Goal: Obtain resource: Obtain resource

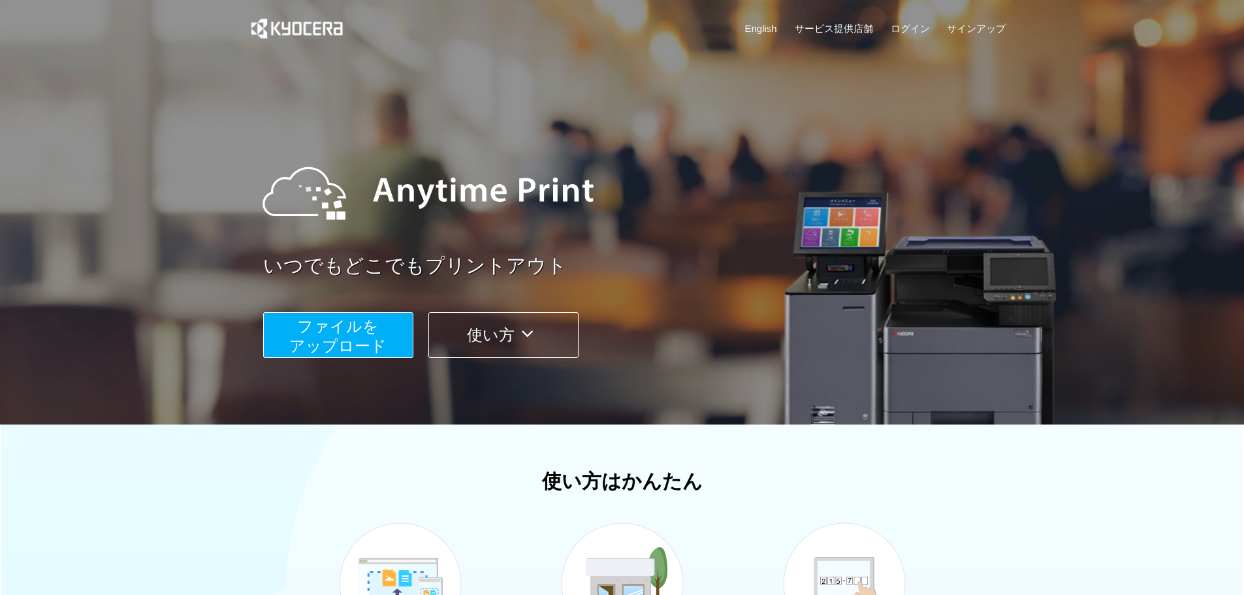
click at [537, 190] on img at bounding box center [427, 193] width 357 height 118
click at [498, 352] on button "使い方" at bounding box center [503, 335] width 150 height 46
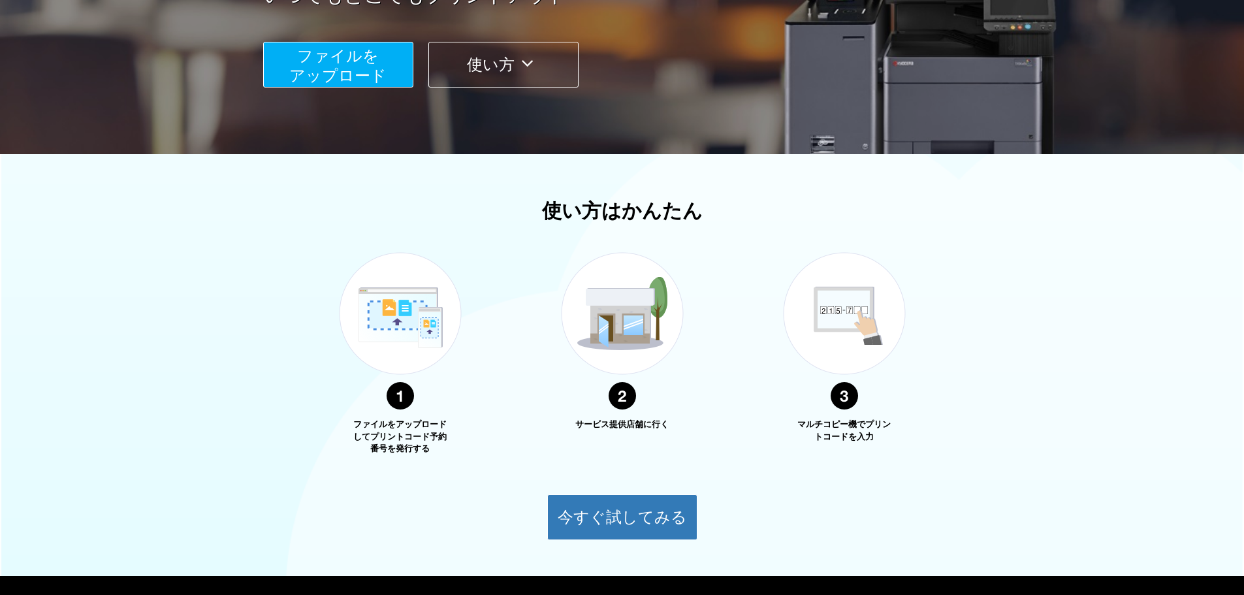
scroll to position [202, 0]
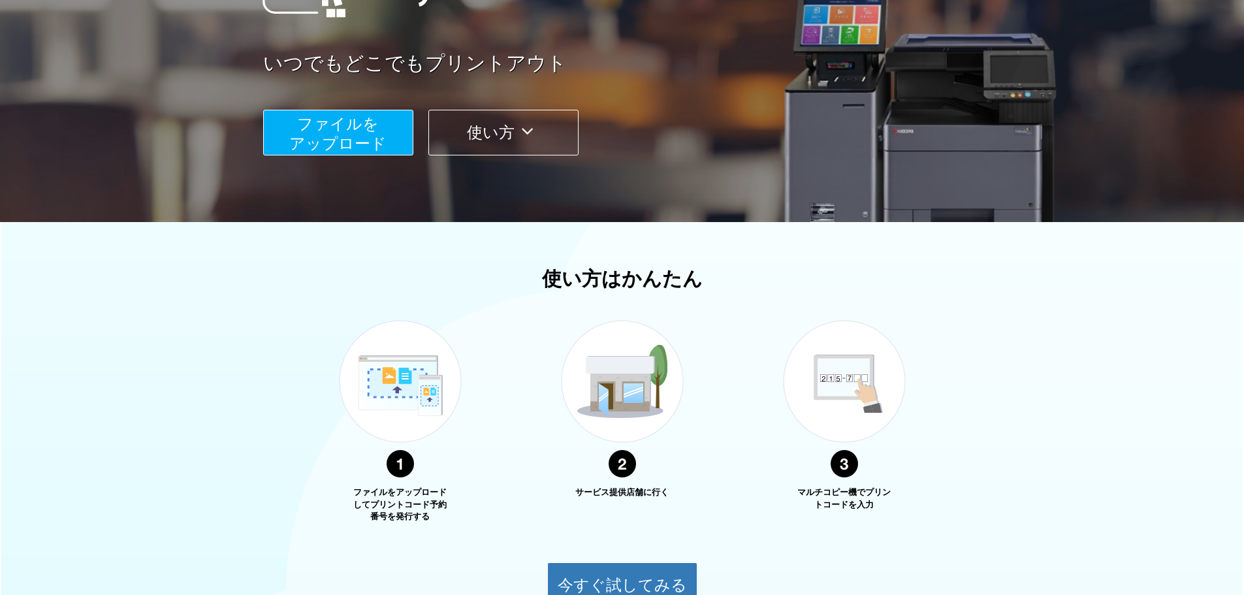
click at [377, 142] on span "ファイルを ​​アップロード" at bounding box center [337, 133] width 97 height 37
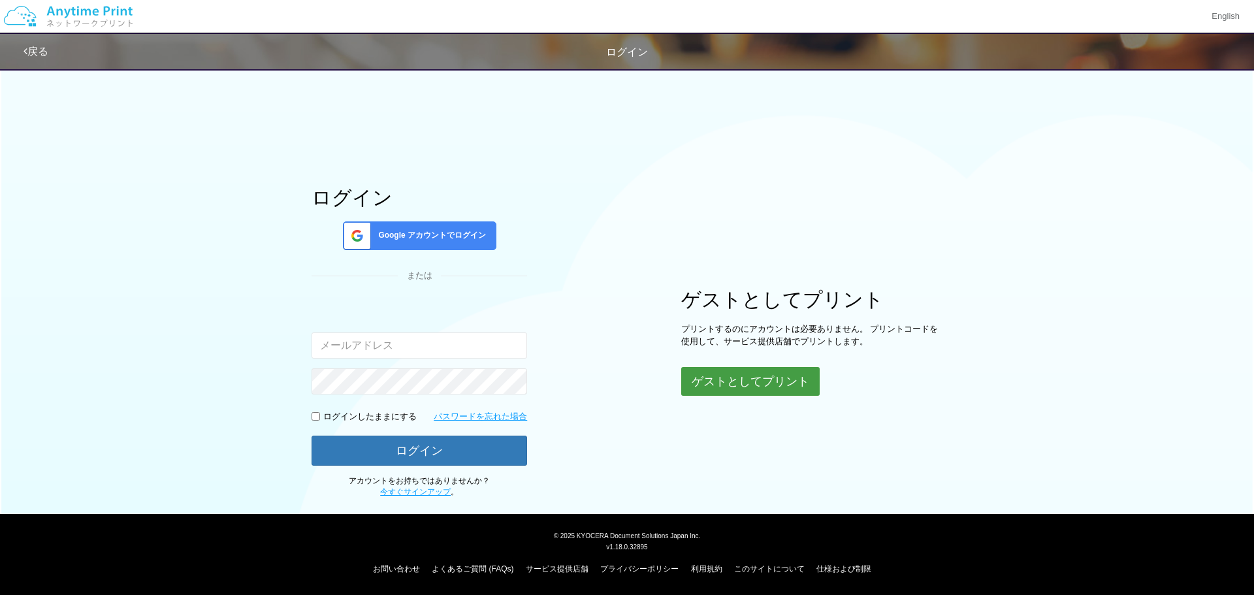
click at [783, 389] on button "ゲストとしてプリント" at bounding box center [750, 381] width 138 height 29
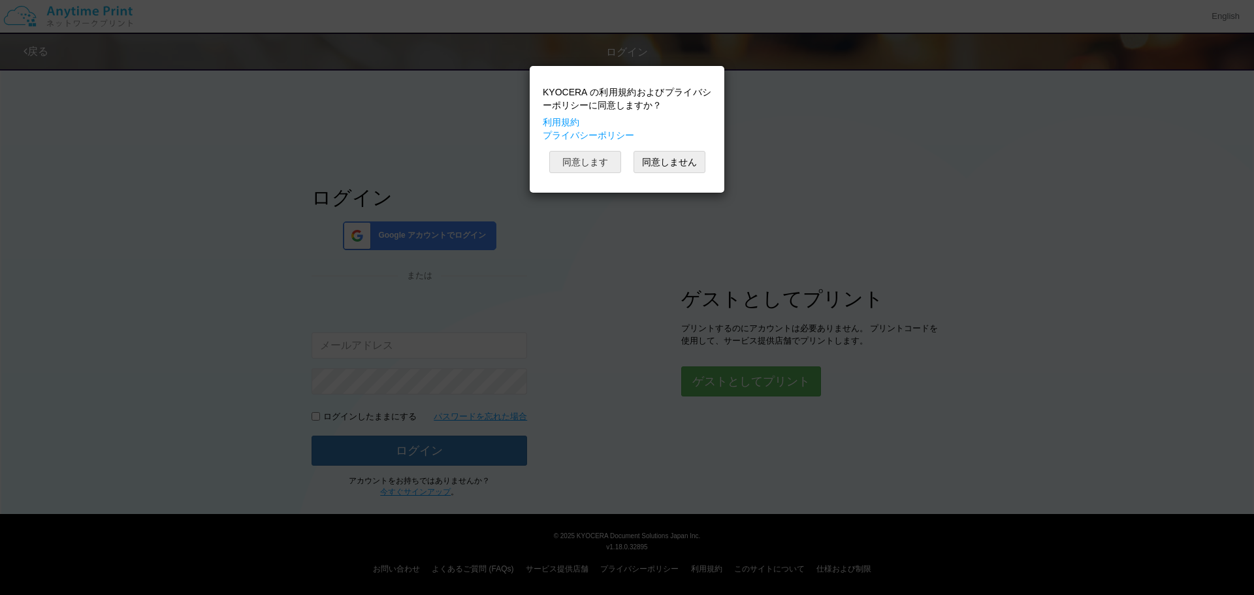
click at [584, 158] on button "同意します" at bounding box center [585, 162] width 72 height 22
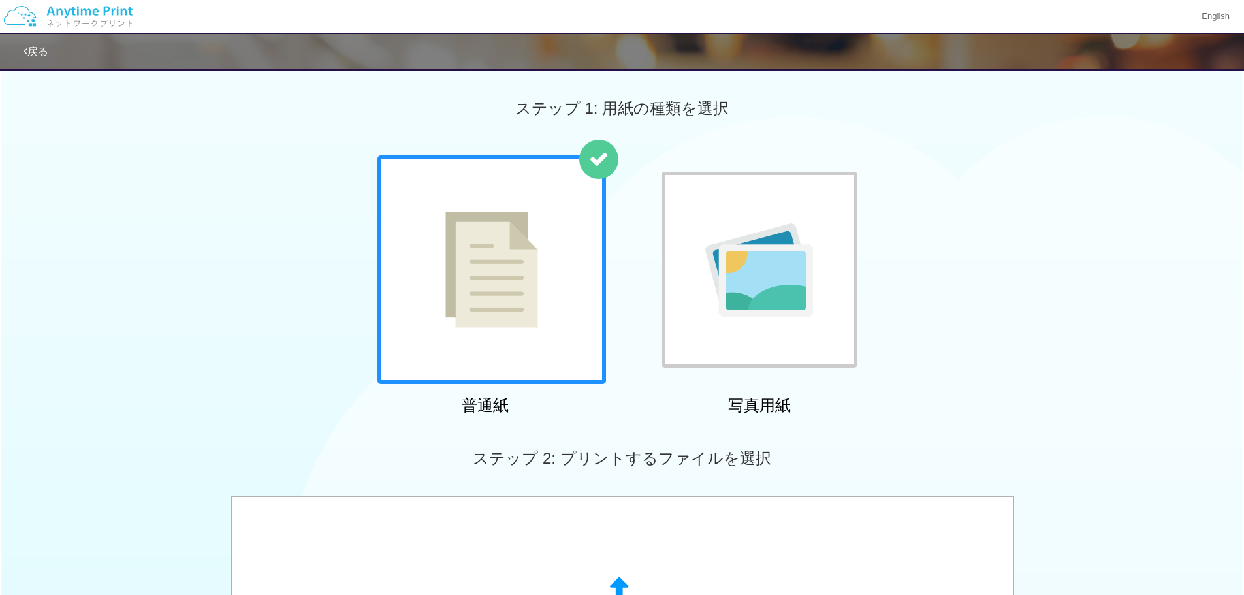
click at [526, 165] on div at bounding box center [491, 269] width 229 height 229
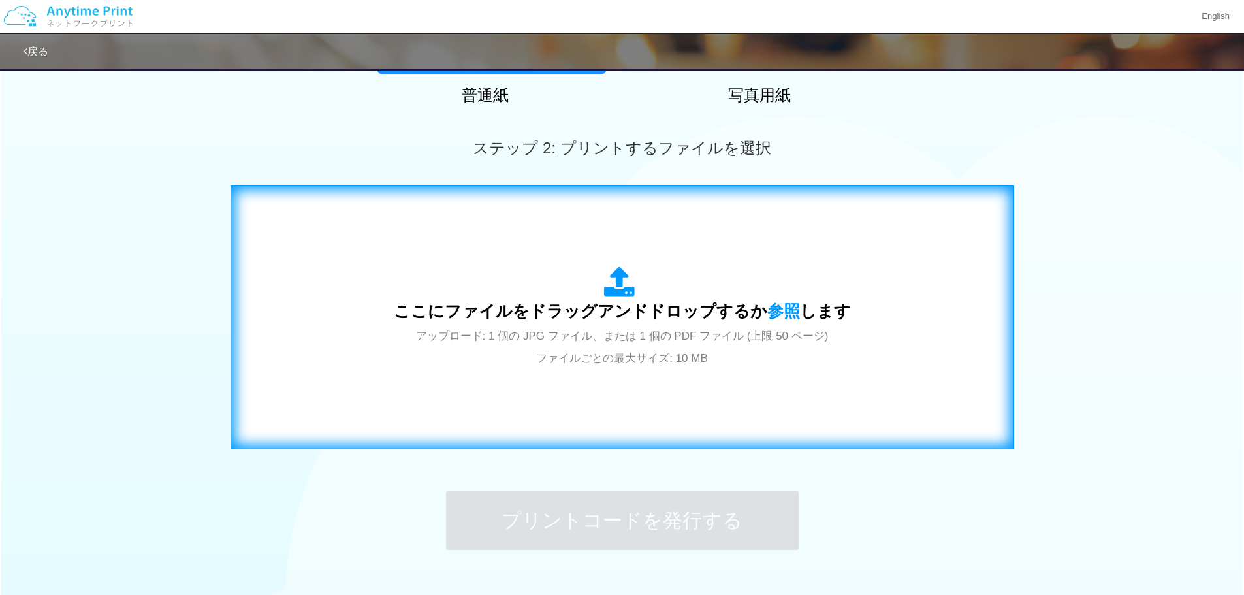
scroll to position [392, 0]
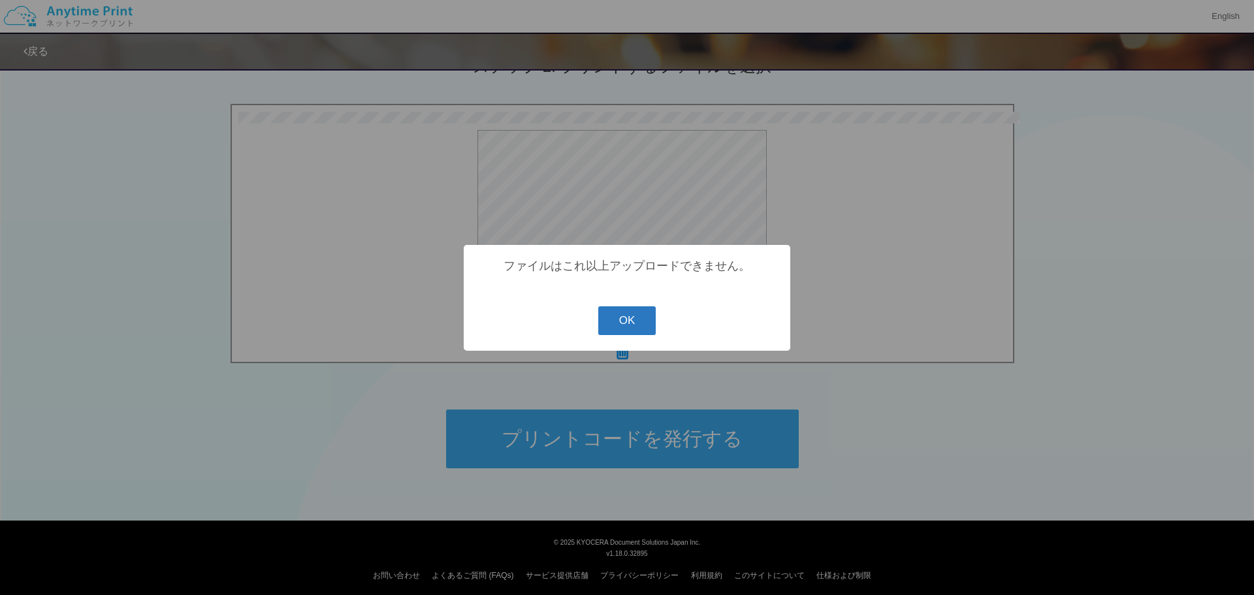
click at [627, 315] on button "OK" at bounding box center [627, 320] width 58 height 29
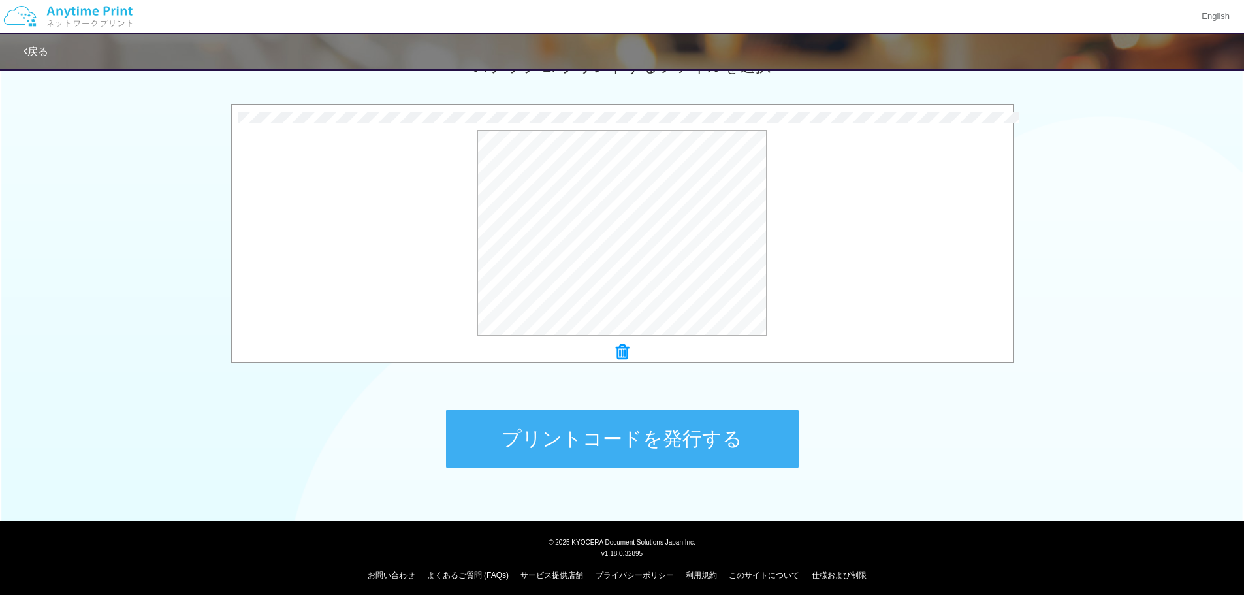
scroll to position [261, 0]
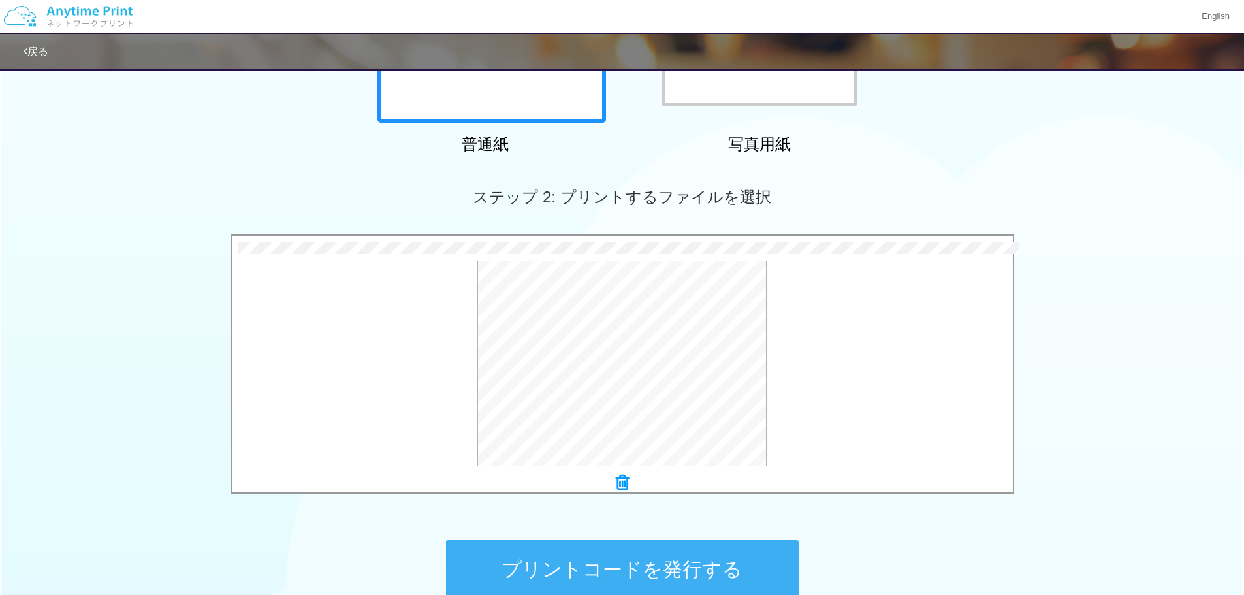
click at [618, 475] on icon at bounding box center [622, 482] width 13 height 17
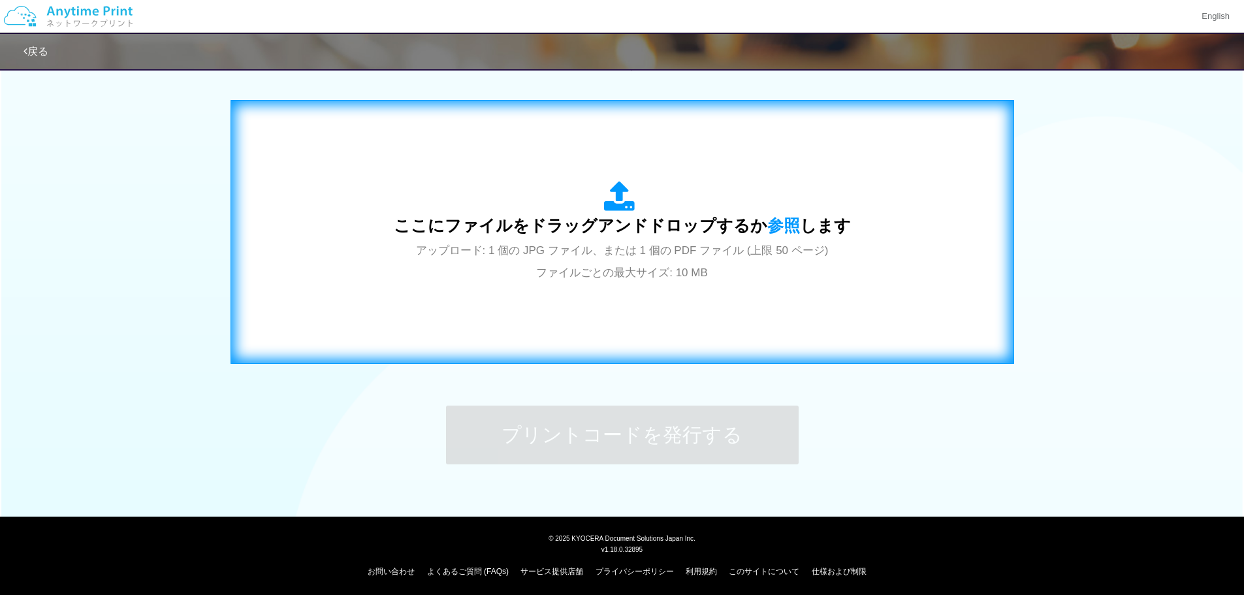
scroll to position [398, 0]
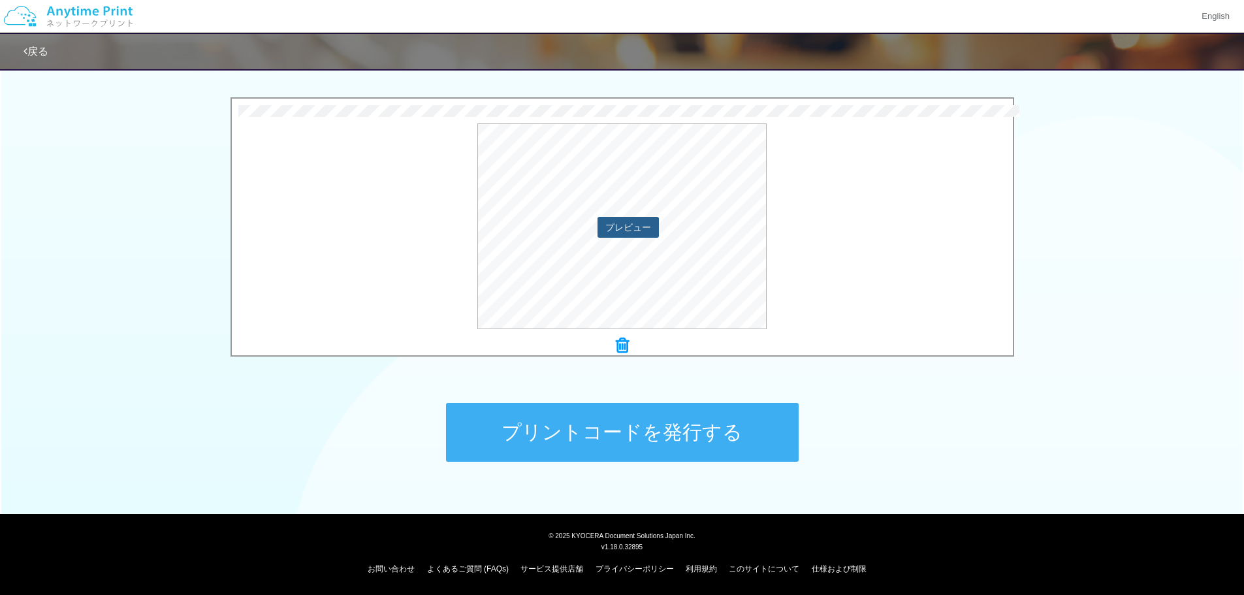
click at [647, 227] on button "プレビュー" at bounding box center [627, 227] width 61 height 21
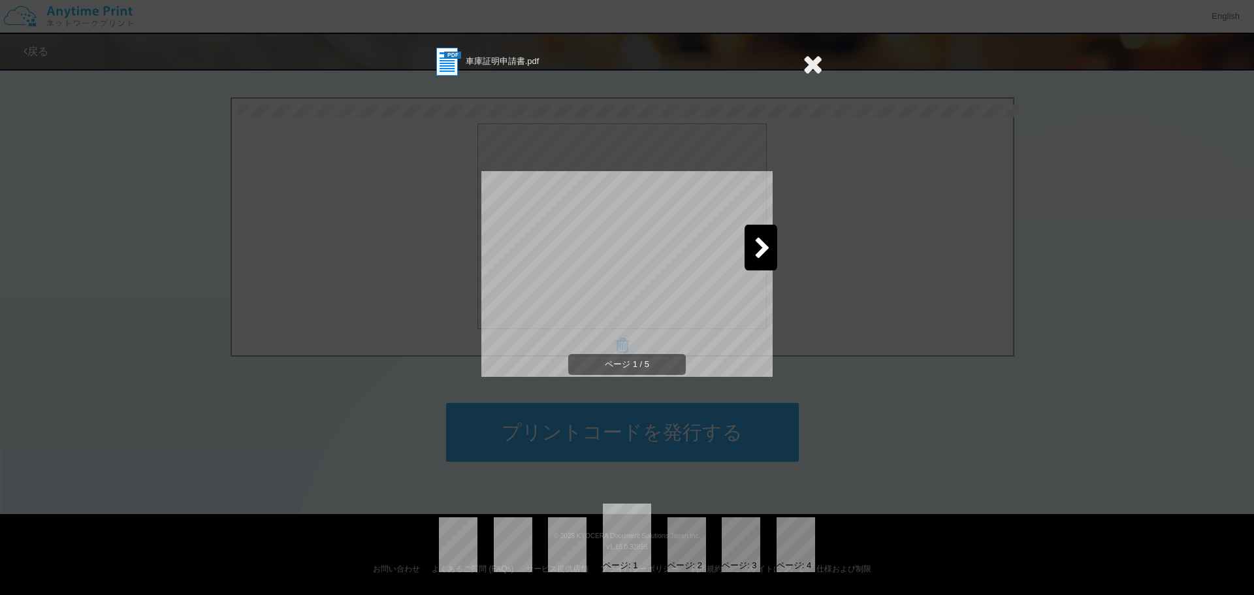
click at [772, 253] on div at bounding box center [760, 248] width 33 height 46
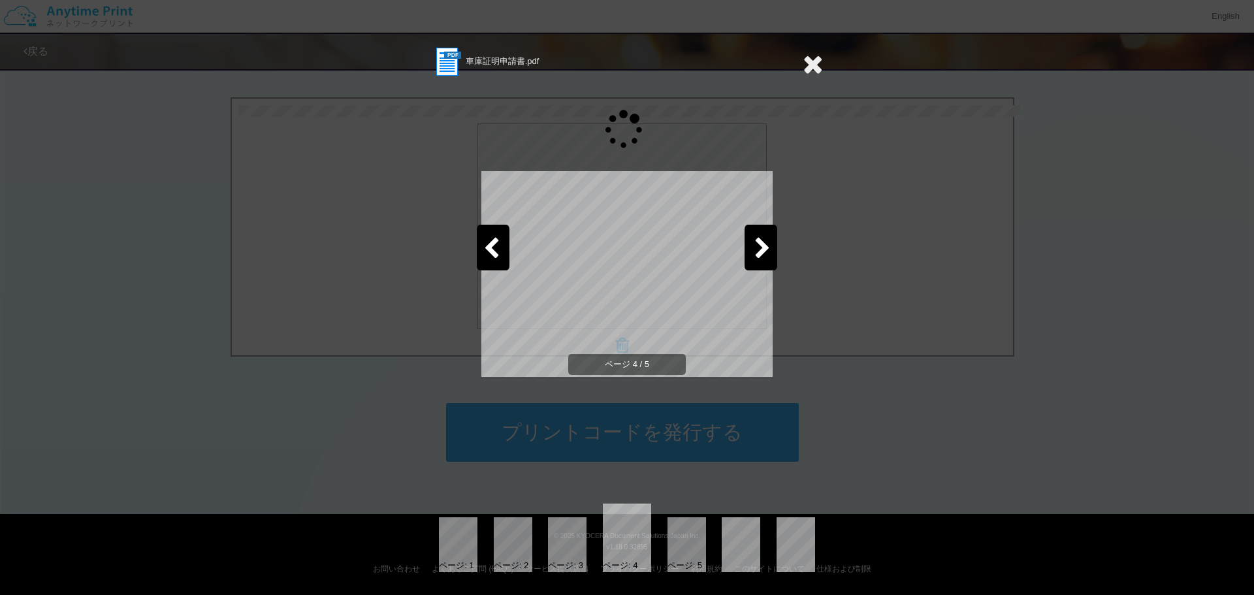
click at [772, 253] on div at bounding box center [760, 248] width 33 height 46
click at [821, 65] on icon at bounding box center [812, 64] width 20 height 26
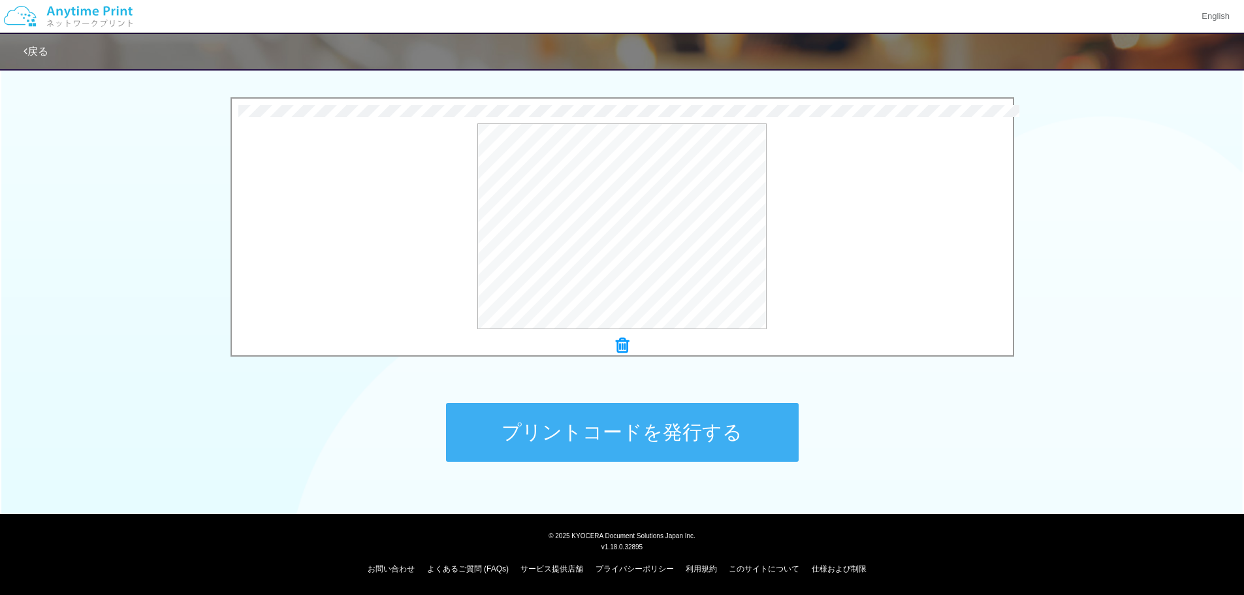
click at [762, 437] on button "プリントコードを発行する" at bounding box center [622, 432] width 353 height 59
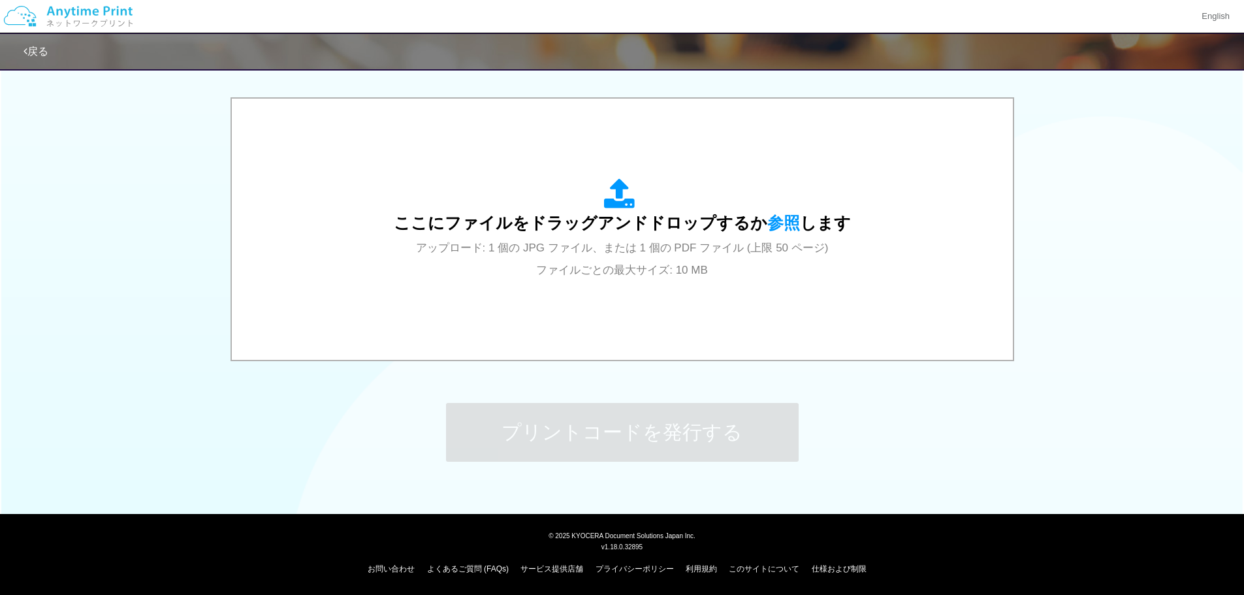
scroll to position [0, 0]
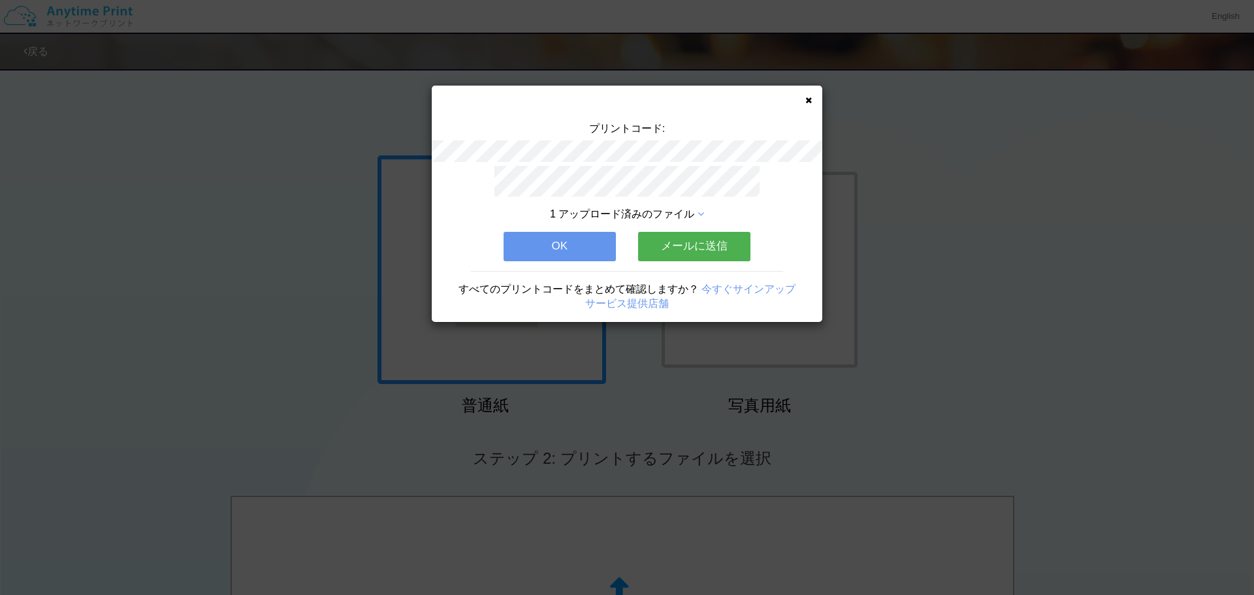
click at [554, 232] on button "OK" at bounding box center [559, 246] width 112 height 29
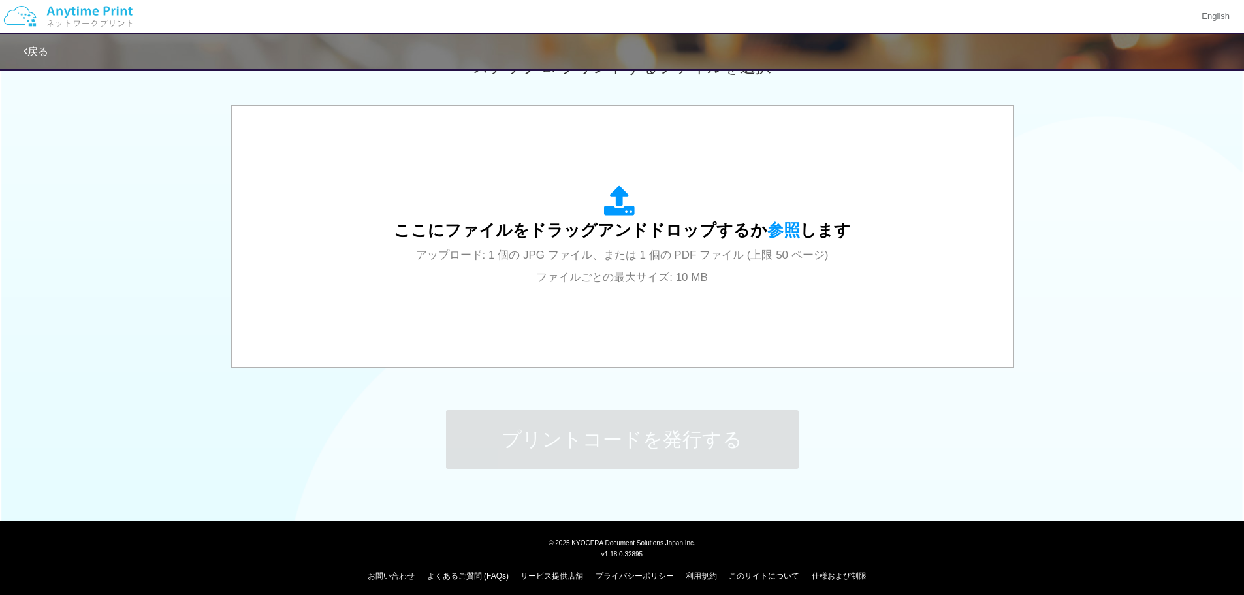
scroll to position [392, 0]
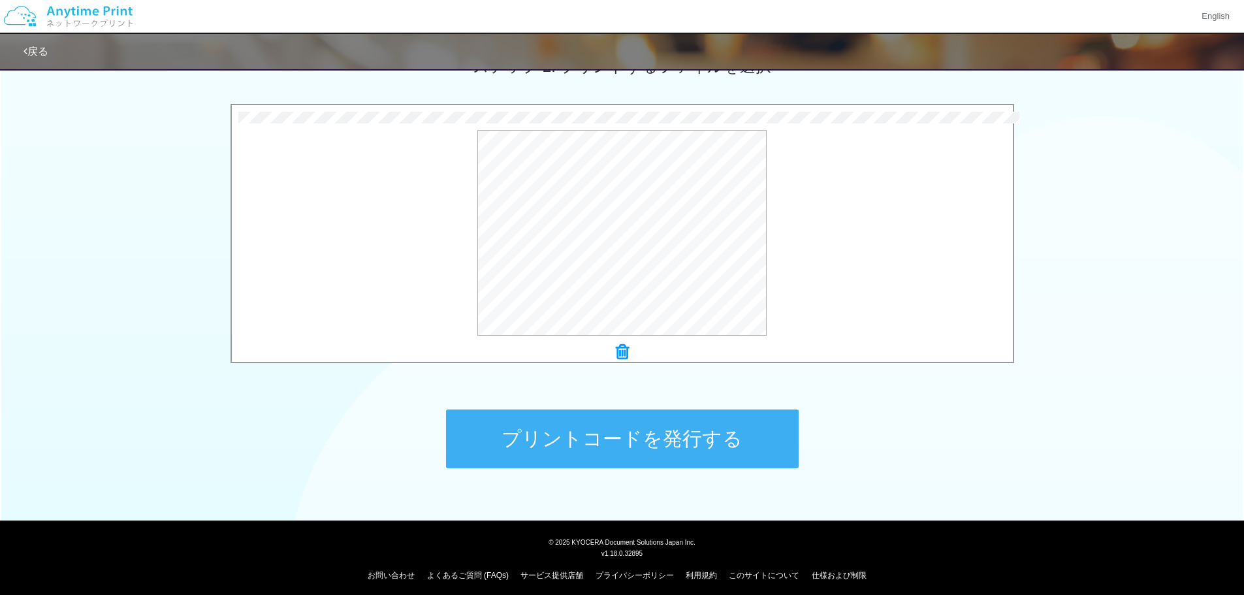
click at [778, 434] on button "プリントコードを発行する" at bounding box center [622, 438] width 353 height 59
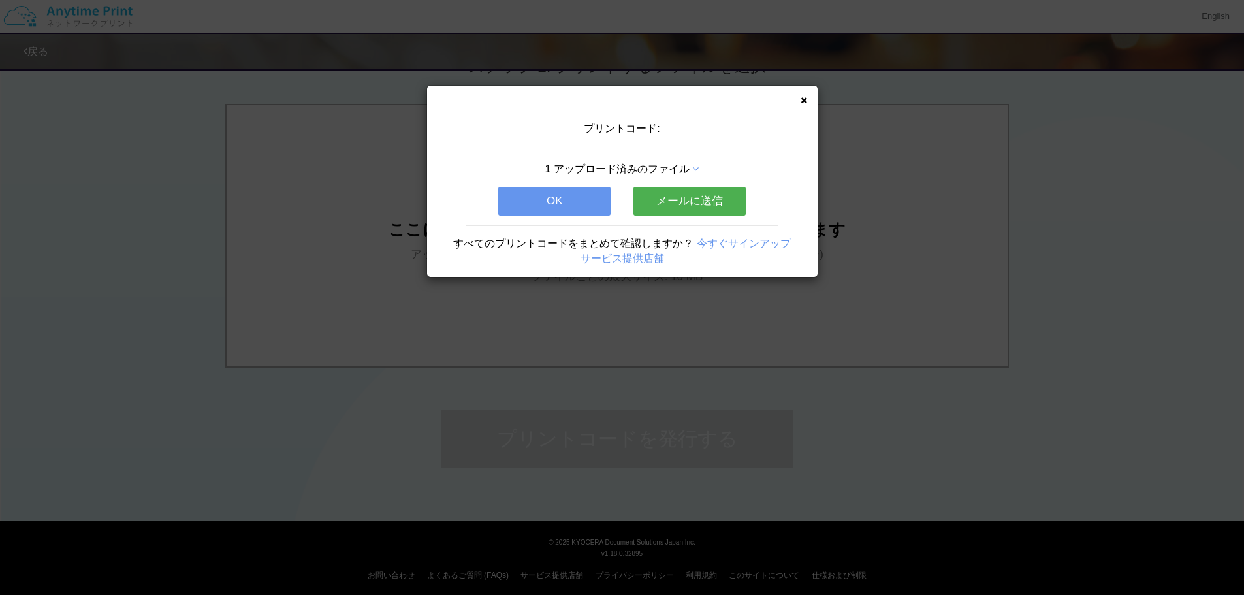
scroll to position [0, 0]
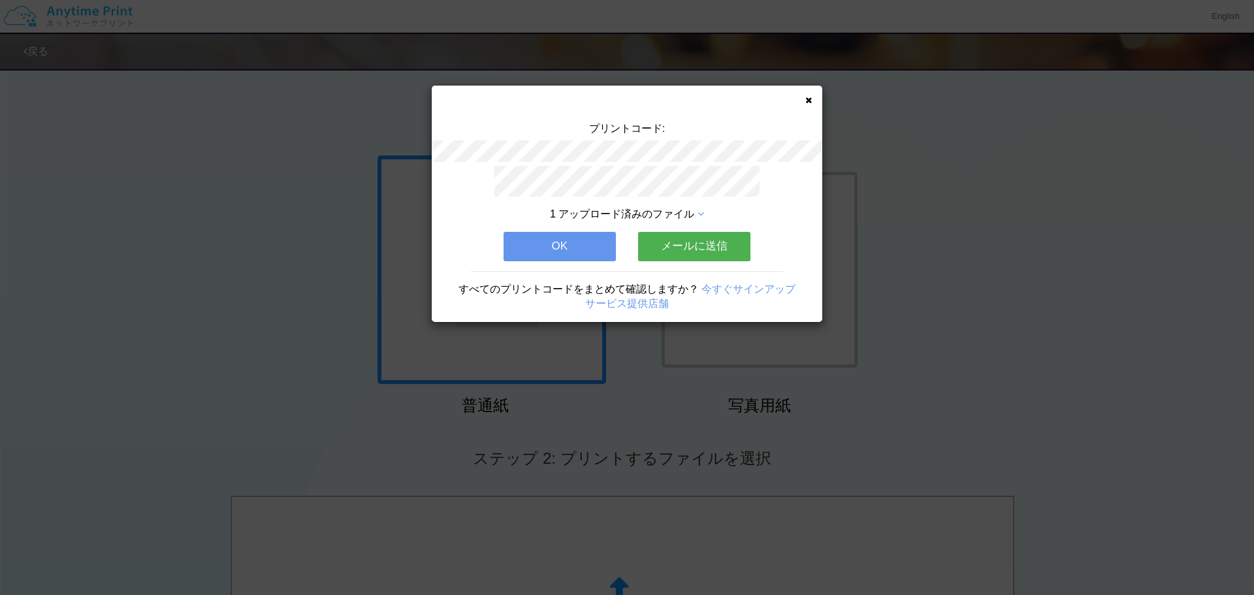
click at [691, 209] on span "1 アップロード済みのファイル" at bounding box center [622, 213] width 144 height 11
click at [699, 207] on div "1 アップロード済みのファイル" at bounding box center [627, 214] width 274 height 15
click at [702, 209] on icon at bounding box center [700, 214] width 7 height 10
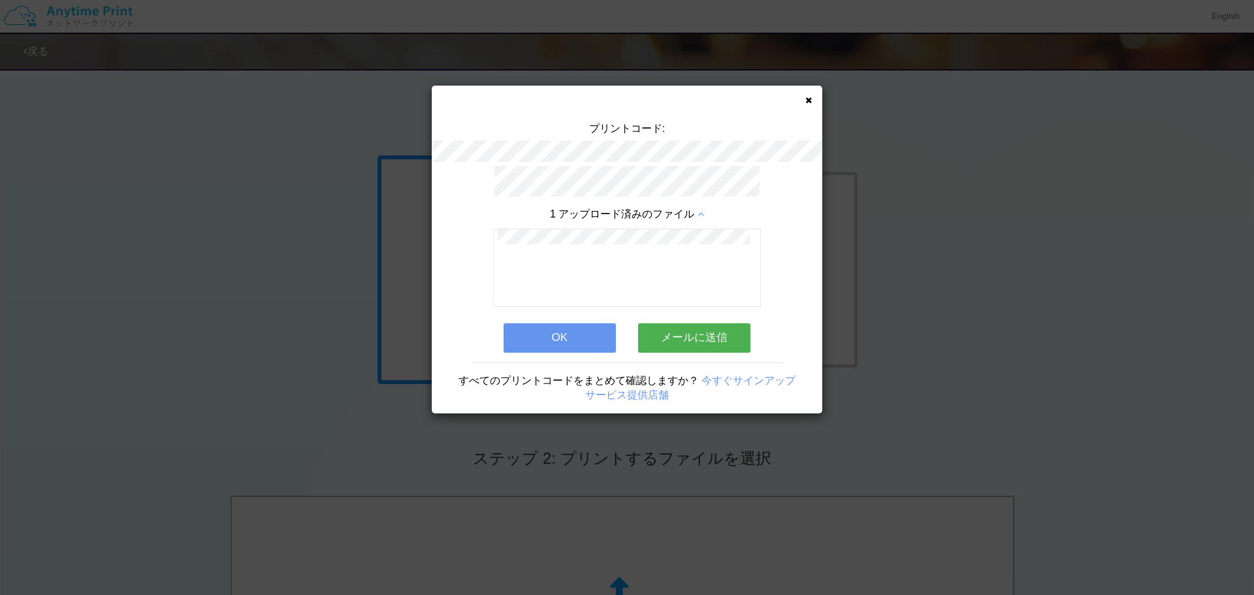
click at [796, 101] on div "プリントコード: 1 アップロード済みのファイル OK メールに送信 すべてのプリントコードをまとめて確認しますか？ 今すぐサインアップ サービス提供店舗" at bounding box center [627, 250] width 390 height 328
click at [805, 97] on icon at bounding box center [808, 100] width 7 height 8
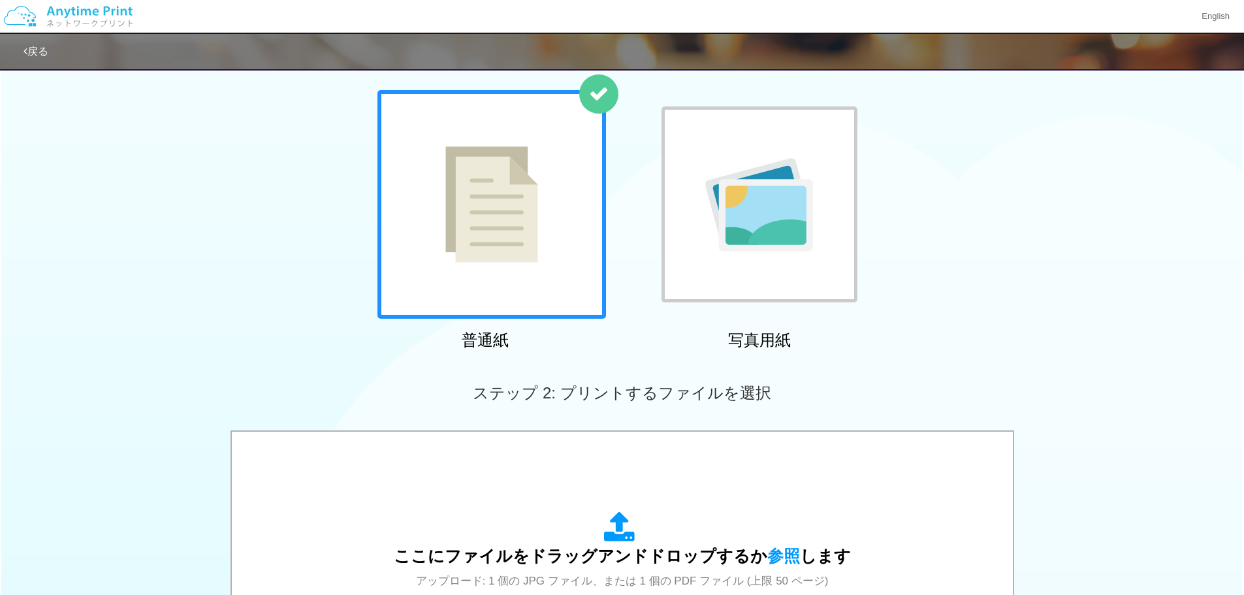
click at [756, 134] on div at bounding box center [759, 204] width 196 height 196
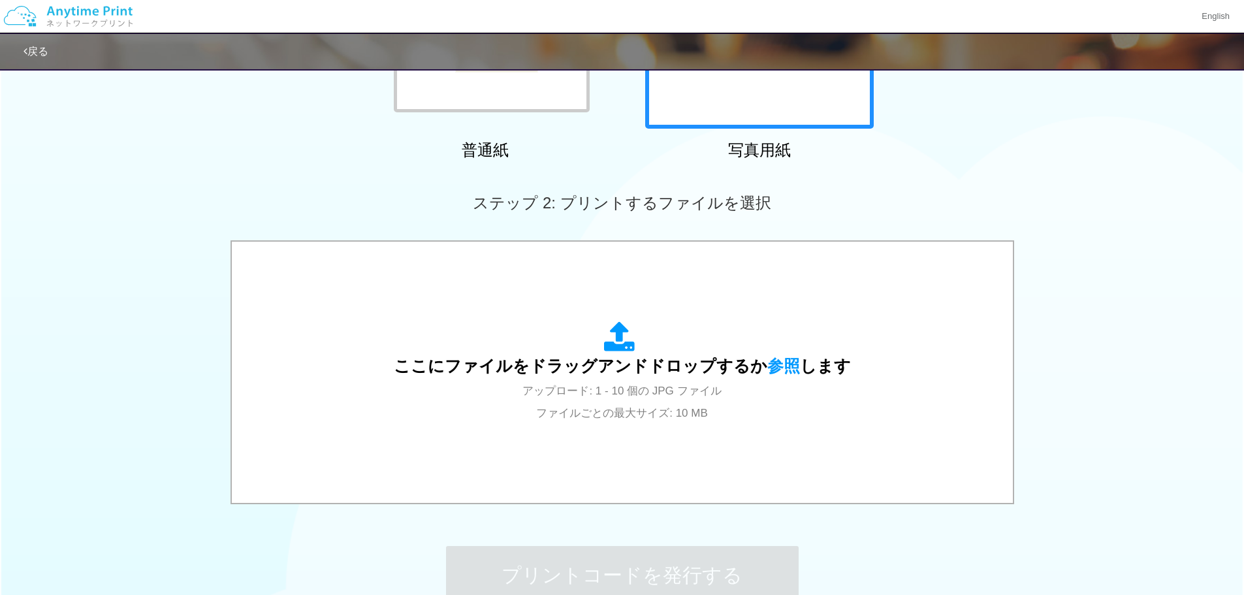
scroll to position [261, 0]
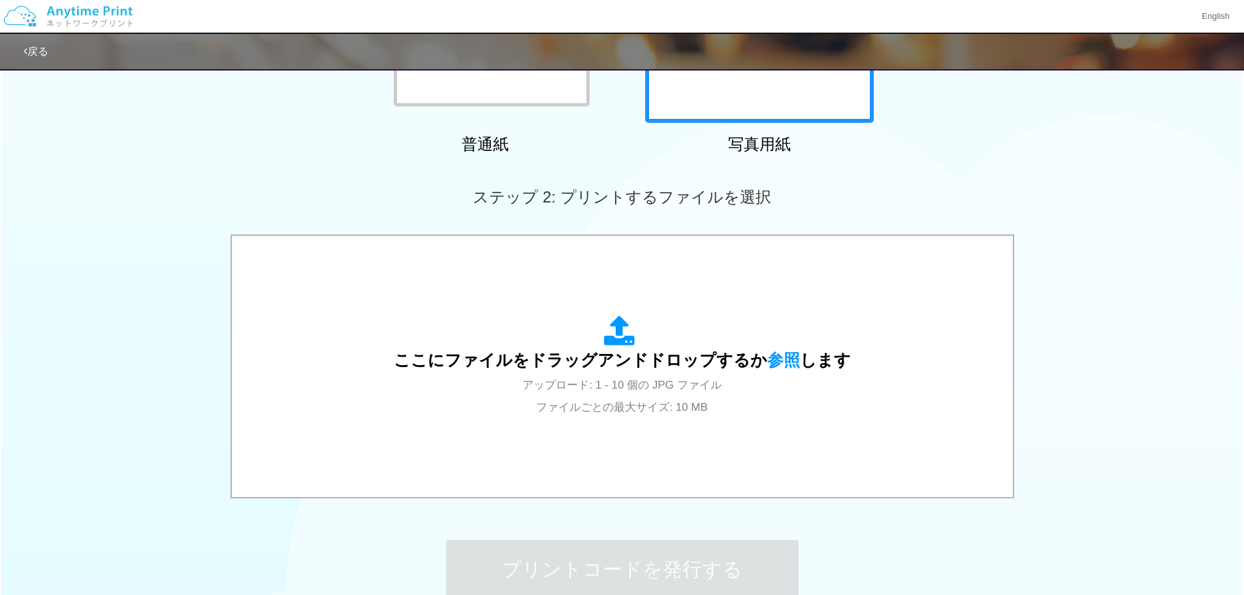
click at [569, 97] on div at bounding box center [492, 9] width 196 height 196
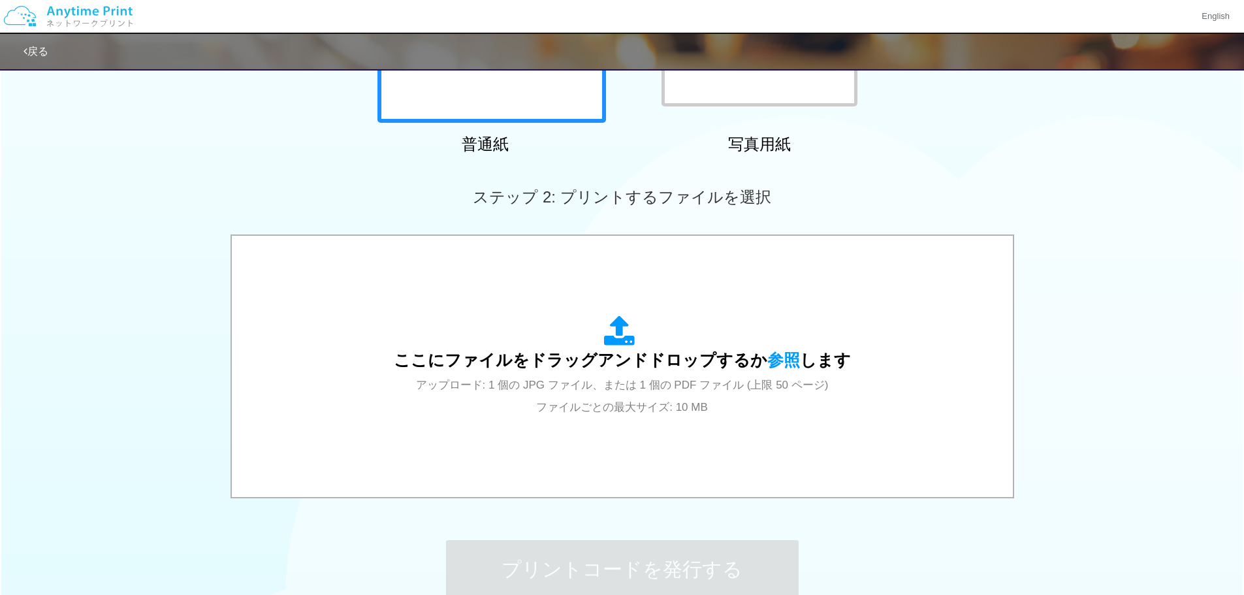
click at [714, 80] on div at bounding box center [759, 9] width 196 height 196
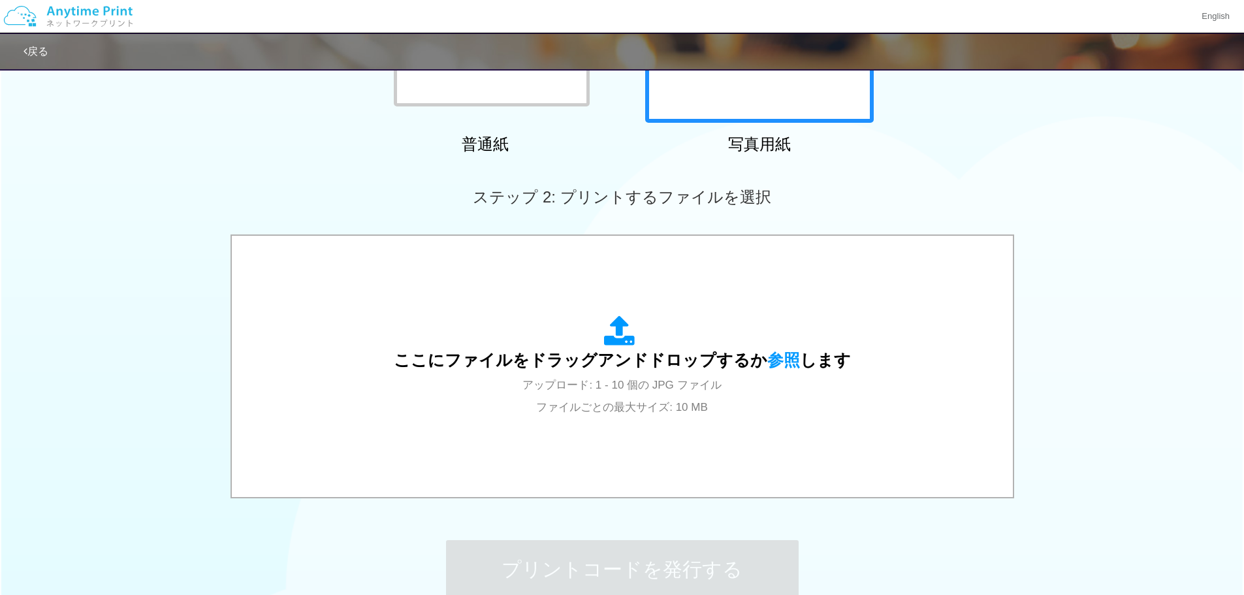
click at [554, 116] on div at bounding box center [485, 8] width 229 height 229
click at [550, 86] on div at bounding box center [492, 9] width 196 height 196
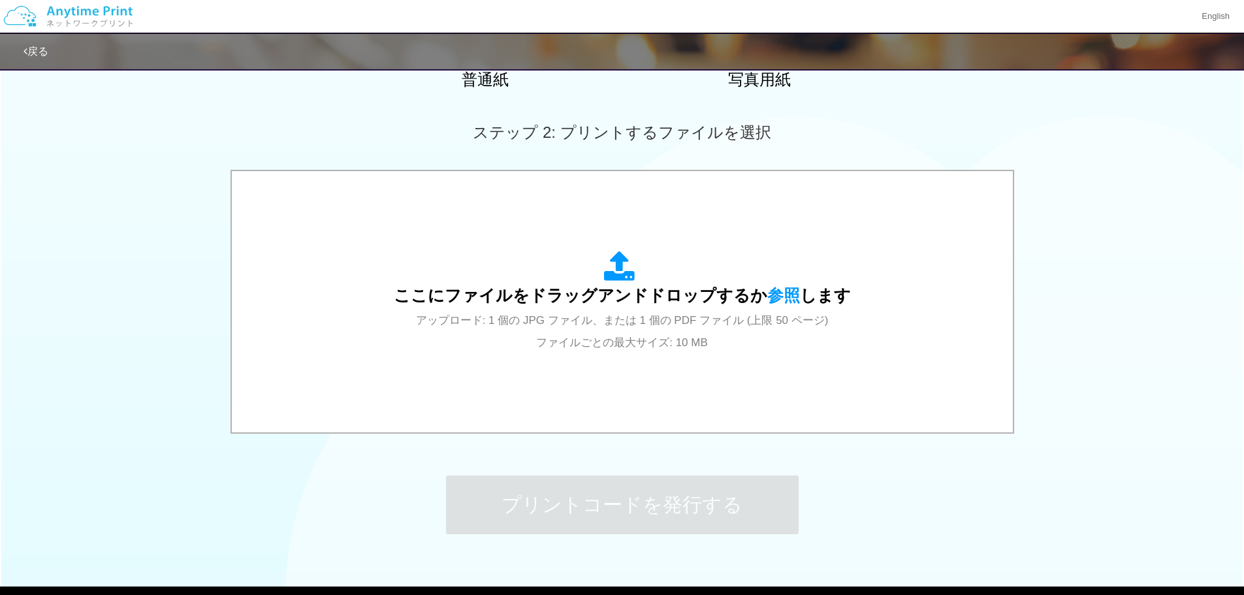
scroll to position [333, 0]
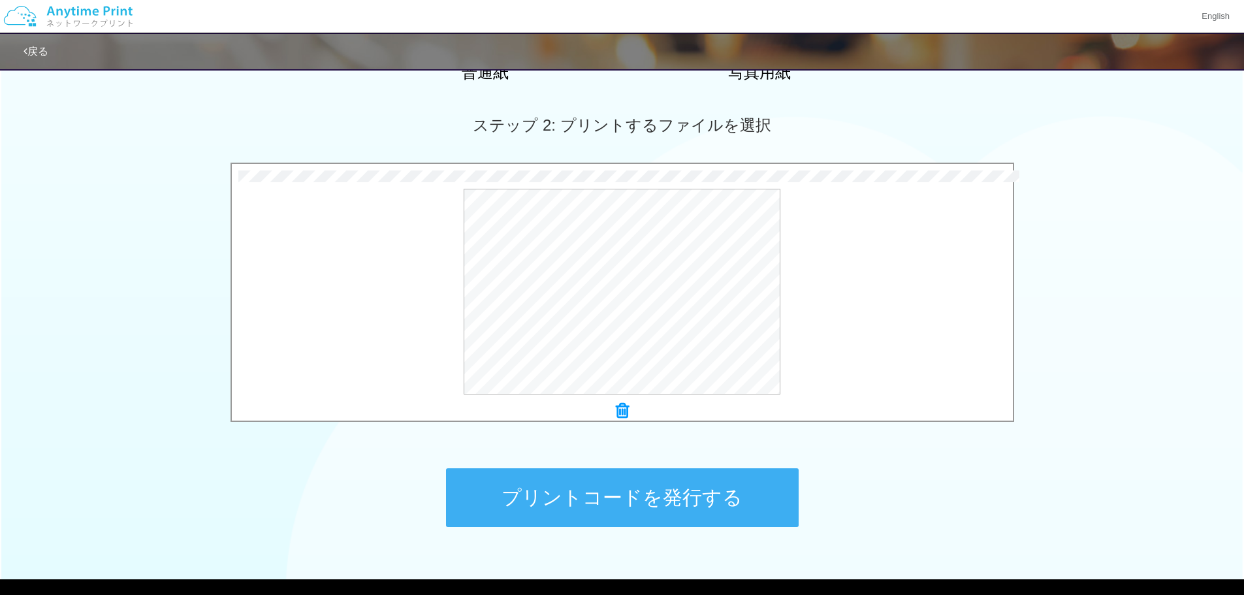
click at [719, 496] on button "プリントコードを発行する" at bounding box center [622, 497] width 353 height 59
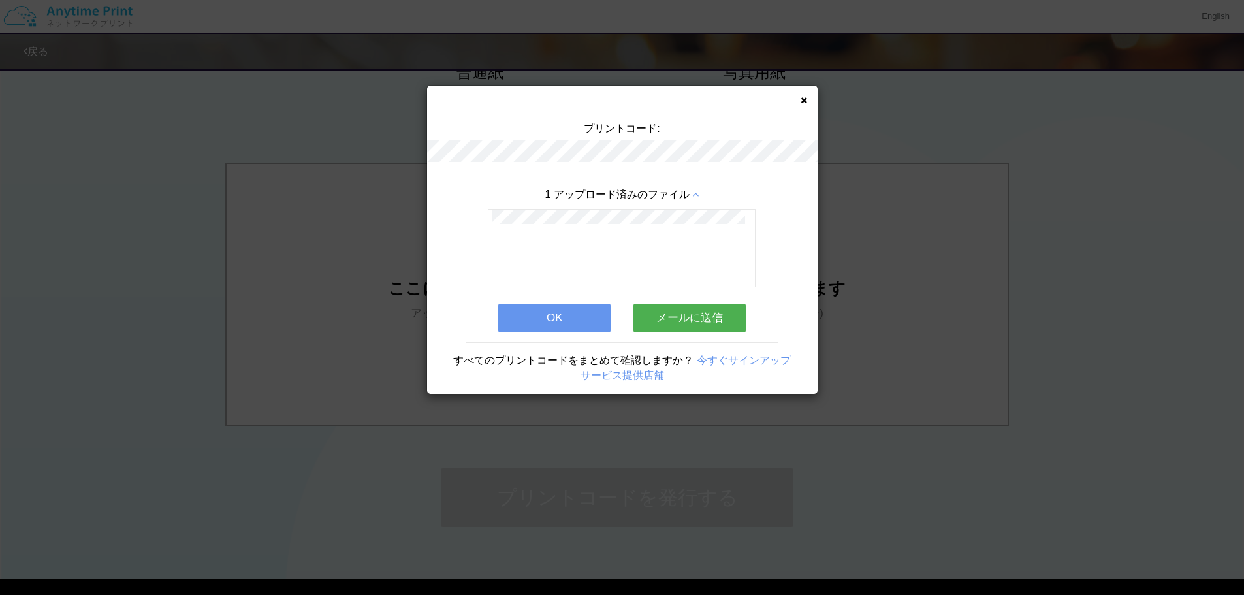
scroll to position [0, 0]
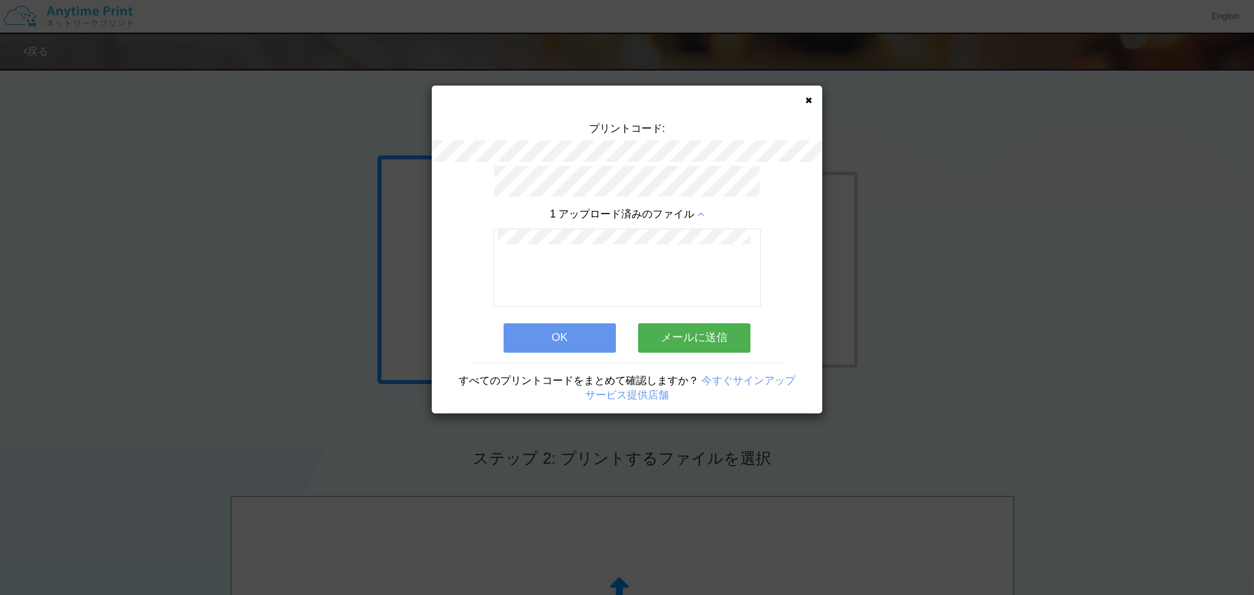
click at [812, 97] on div "プリントコード: 1 アップロード済みのファイル OK メールに送信 すべてのプリントコードをまとめて確認しますか？ 今すぐサインアップ サービス提供店舗" at bounding box center [627, 250] width 390 height 328
click at [812, 101] on div "プリントコード: 1 アップロード済みのファイル OK メールに送信 すべてのプリントコードをまとめて確認しますか？ 今すぐサインアップ サービス提供店舗" at bounding box center [627, 250] width 390 height 328
click at [808, 104] on div "プリントコード: 1 アップロード済みのファイル OK メールに送信 すべてのプリントコードをまとめて確認しますか？ 今すぐサインアップ サービス提供店舗" at bounding box center [627, 250] width 390 height 328
click at [808, 96] on icon at bounding box center [808, 100] width 7 height 8
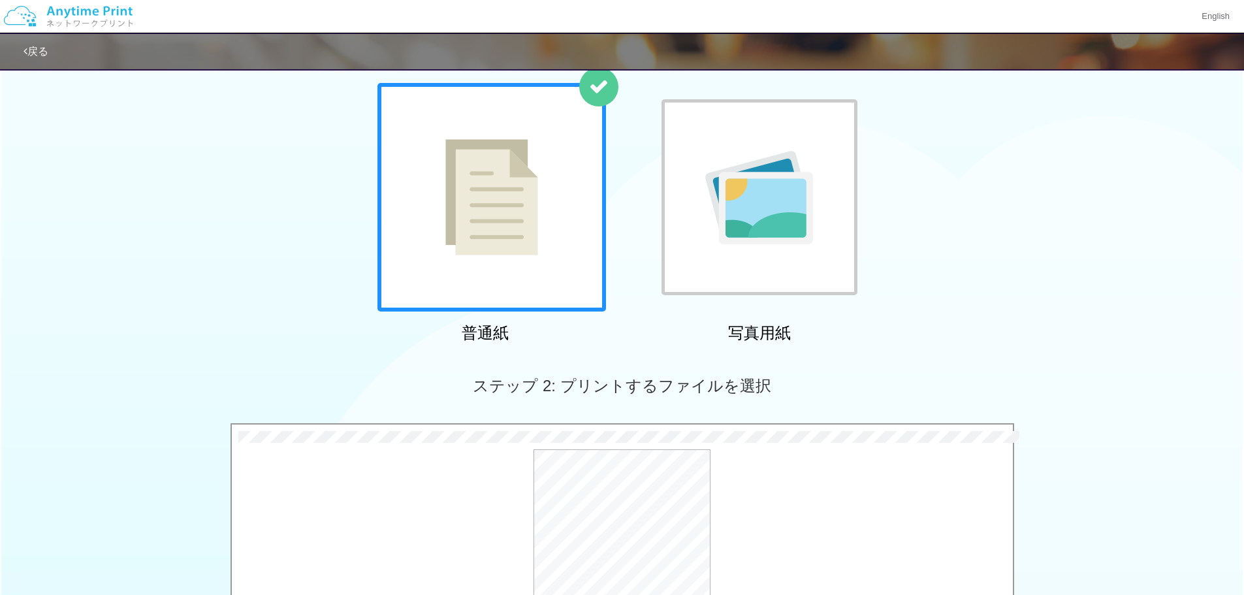
scroll to position [261, 0]
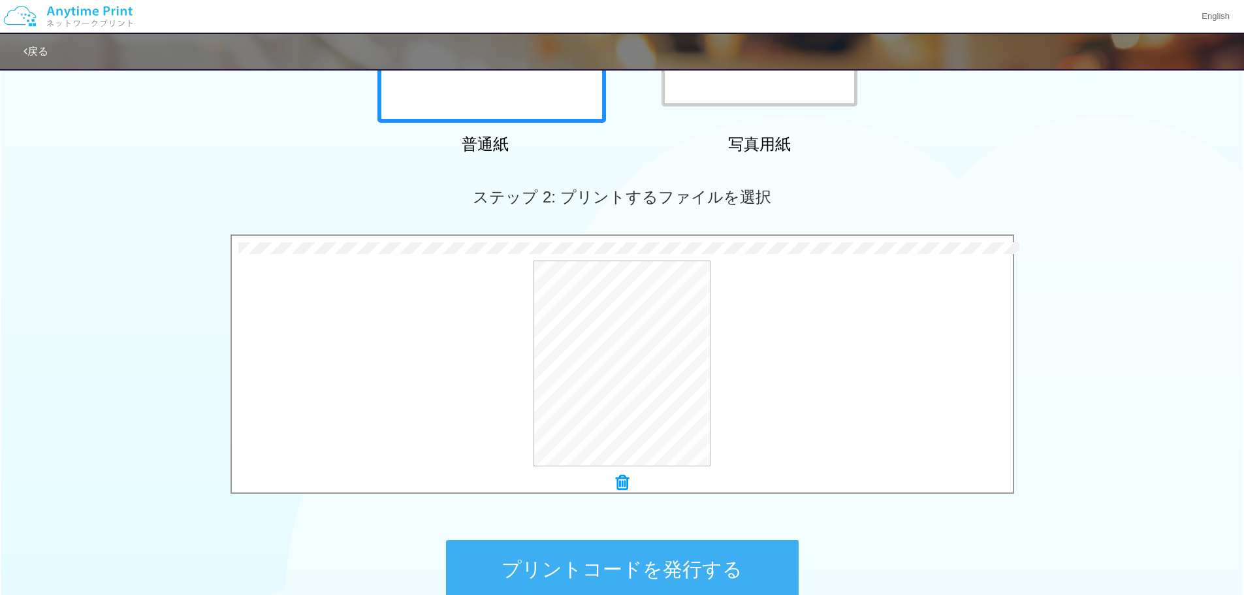
click at [650, 548] on button "プリントコードを発行する" at bounding box center [622, 569] width 353 height 59
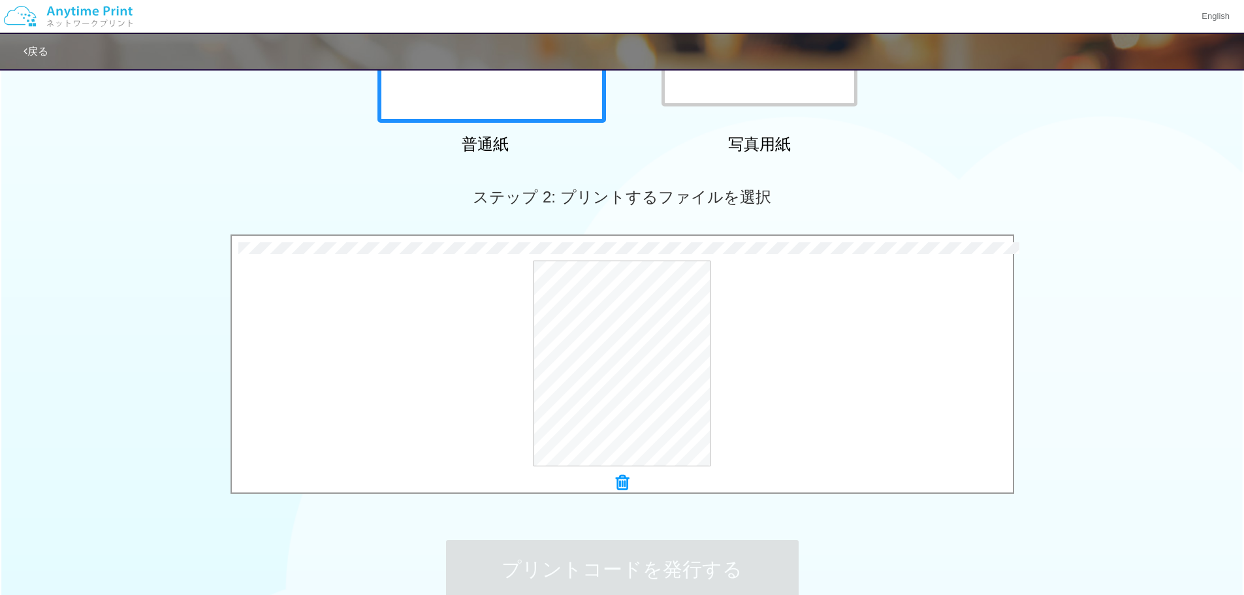
scroll to position [0, 0]
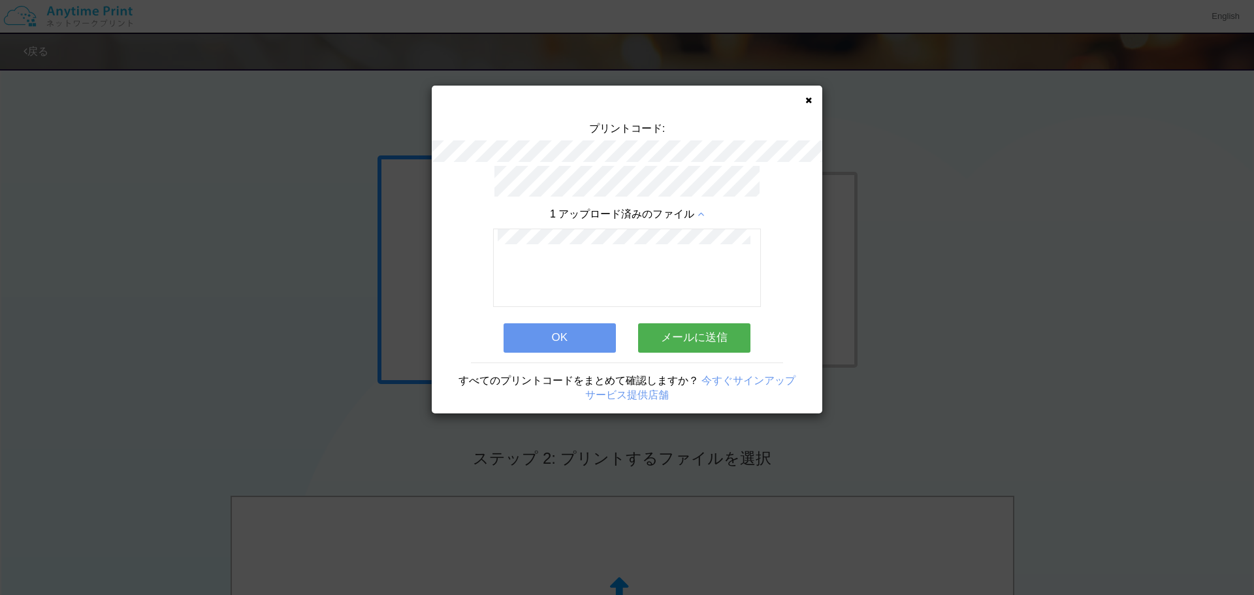
click at [561, 297] on div at bounding box center [627, 268] width 268 height 78
click at [567, 268] on div at bounding box center [627, 268] width 268 height 78
click at [569, 326] on button "OK" at bounding box center [559, 337] width 112 height 29
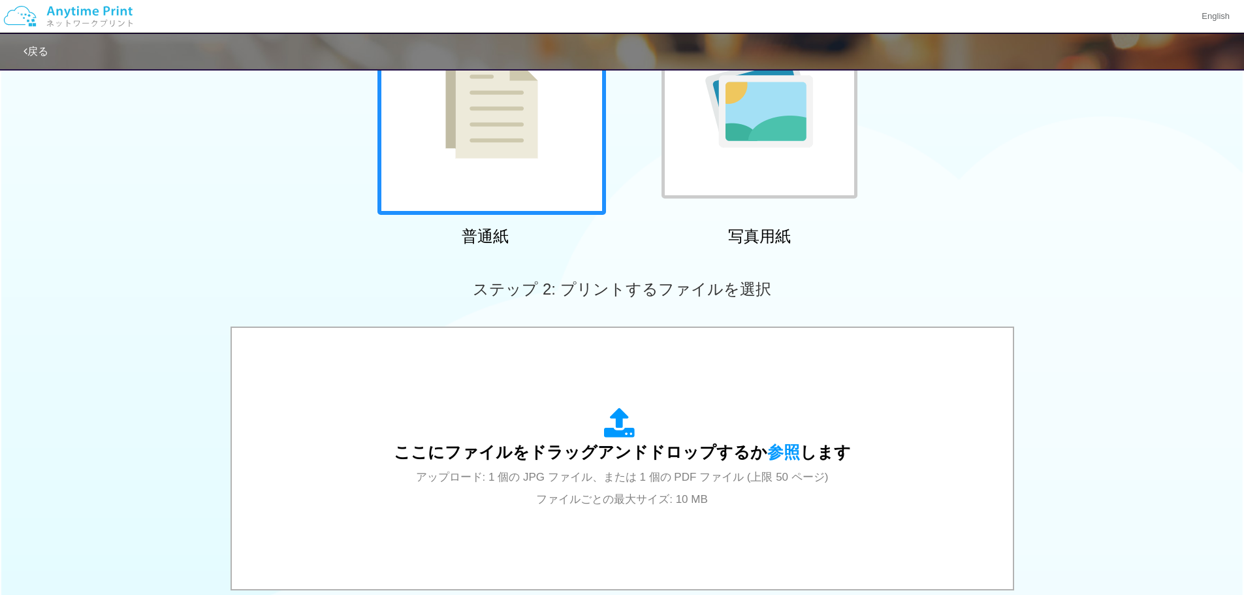
scroll to position [398, 0]
